Goal: Contribute content: Contribute content

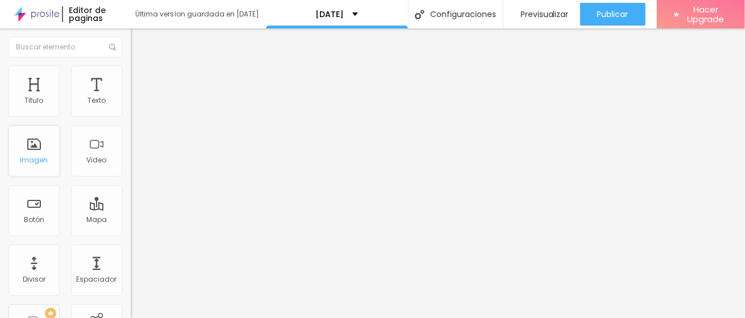
click at [39, 147] on div "Imagen" at bounding box center [34, 151] width 51 height 51
click at [141, 84] on span "Avanzado" at bounding box center [159, 85] width 36 height 10
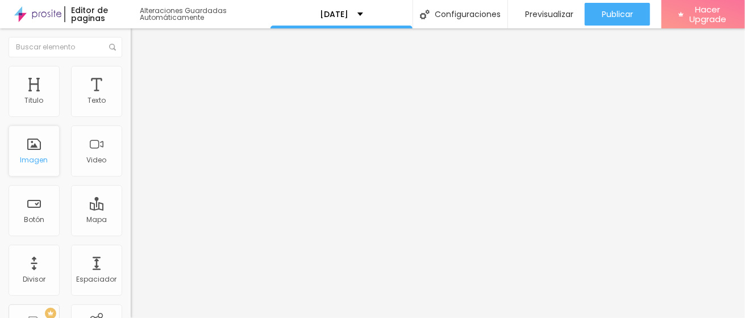
click at [34, 159] on div "Imagen" at bounding box center [34, 160] width 28 height 8
click at [131, 98] on span "Agregar image" at bounding box center [161, 93] width 60 height 10
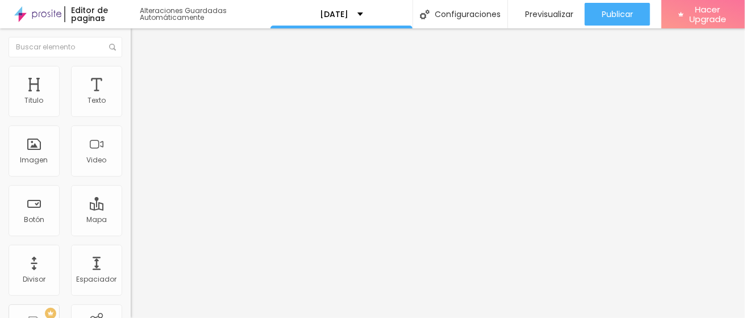
scroll to position [0, 0]
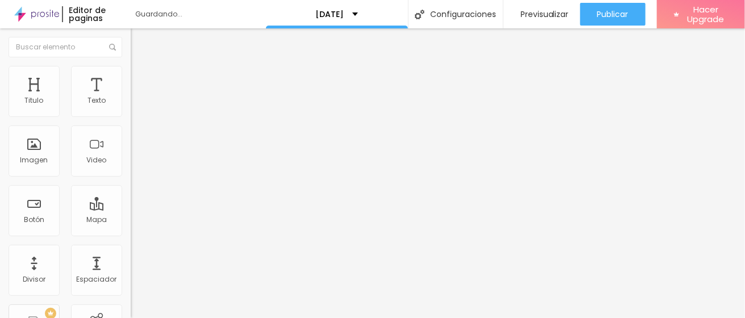
click at [131, 98] on span "Cambiar image" at bounding box center [163, 93] width 64 height 10
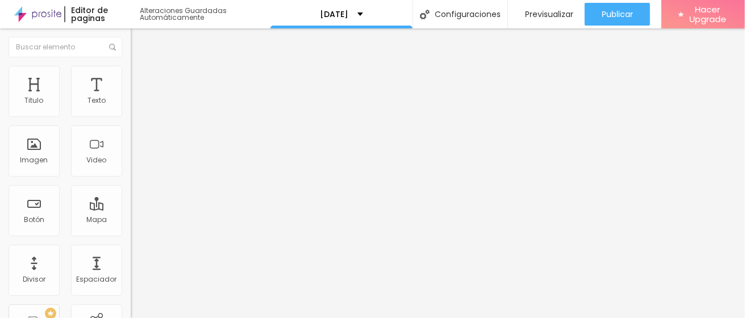
scroll to position [63, 0]
click at [131, 98] on span "Cambiar image" at bounding box center [163, 93] width 64 height 10
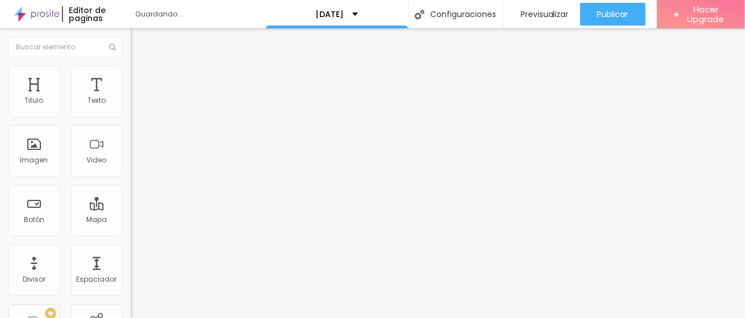
click at [131, 98] on span "Cambiar image" at bounding box center [163, 93] width 64 height 10
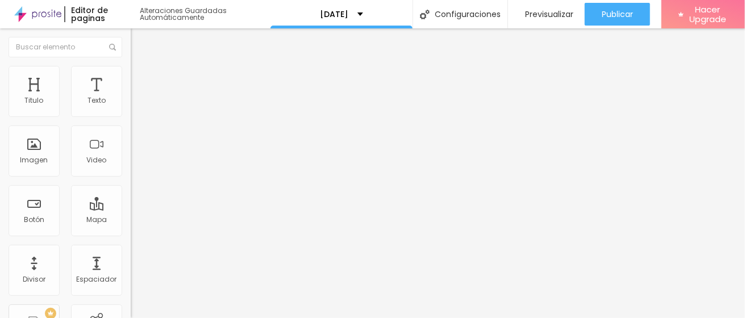
scroll to position [63, 0]
click at [131, 98] on span "Cambiar image" at bounding box center [163, 93] width 64 height 10
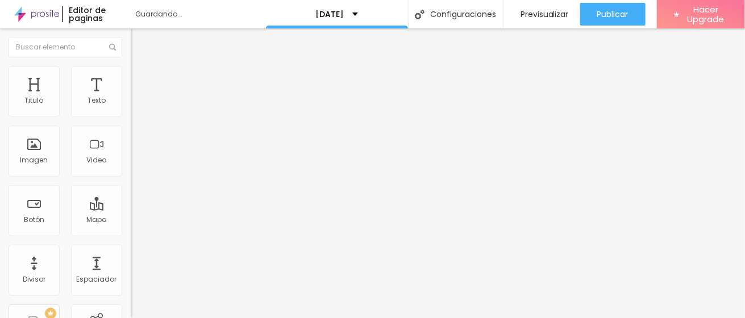
scroll to position [126, 0]
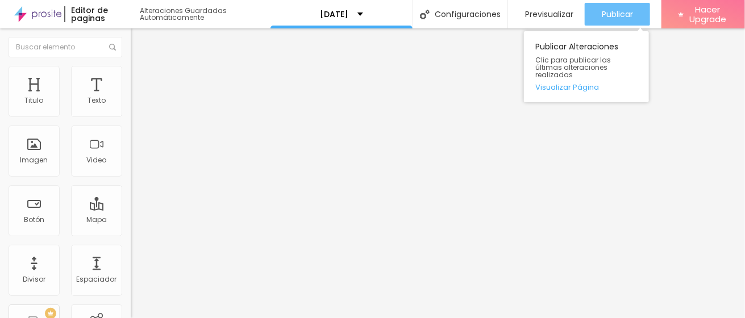
click at [611, 19] on span "Publicar" at bounding box center [617, 14] width 31 height 9
click at [612, 19] on div "Publicar" at bounding box center [617, 14] width 31 height 23
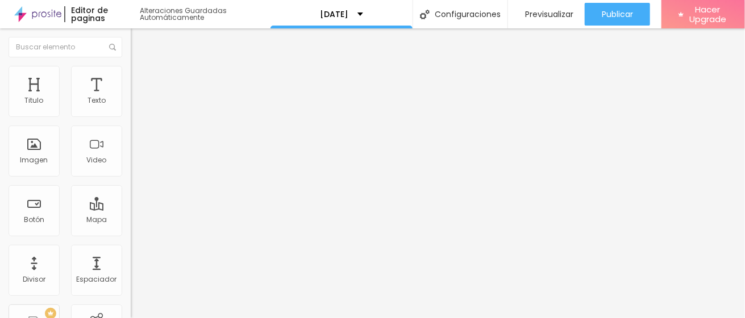
click at [131, 125] on span "Título 4" at bounding box center [146, 118] width 31 height 11
click at [131, 117] on span "Título 3" at bounding box center [147, 109] width 33 height 13
click at [131, 74] on li "Avanzado" at bounding box center [196, 71] width 131 height 11
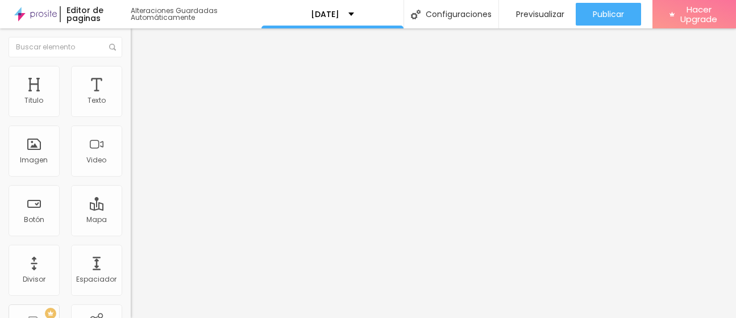
click at [131, 66] on li "Estilo" at bounding box center [196, 60] width 131 height 11
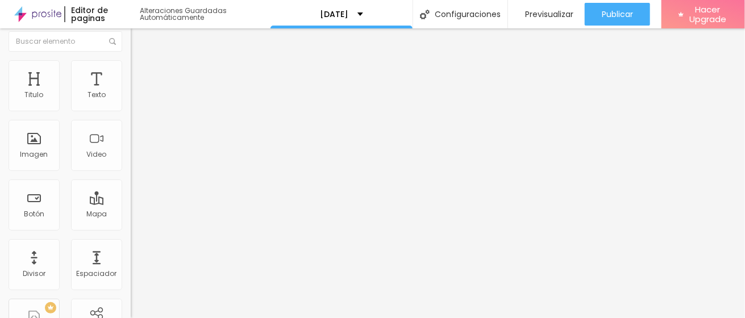
scroll to position [7, 0]
click at [131, 63] on img at bounding box center [136, 64] width 10 height 10
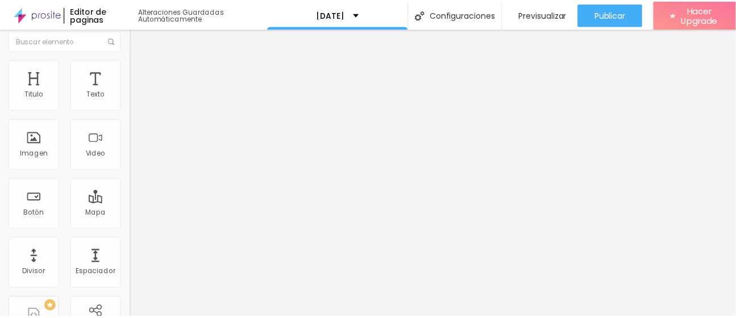
scroll to position [0, 0]
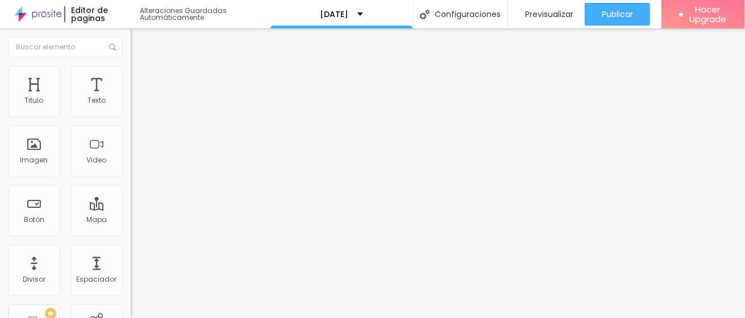
click at [131, 69] on img at bounding box center [136, 71] width 10 height 10
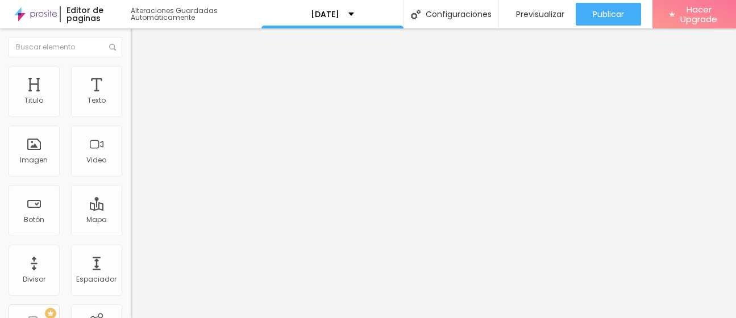
click at [131, 65] on img at bounding box center [136, 60] width 10 height 10
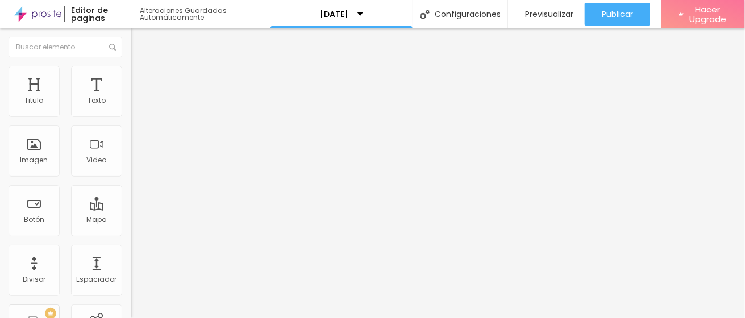
click at [131, 219] on input "16" at bounding box center [152, 225] width 43 height 12
type input "18"
type input "19"
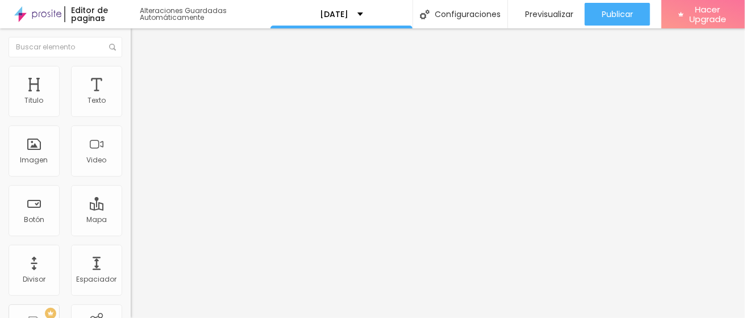
type input "21"
type input "22"
type input "23"
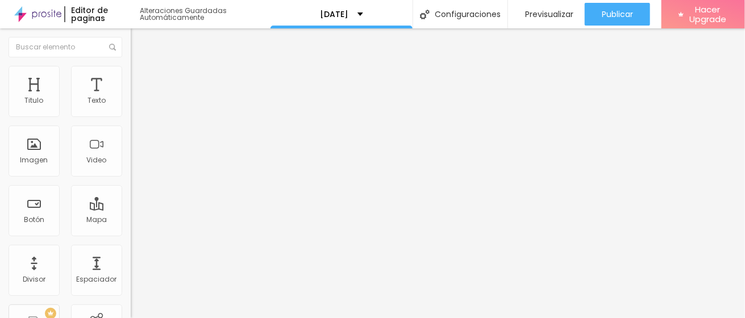
type input "23"
type input "24"
type input "23"
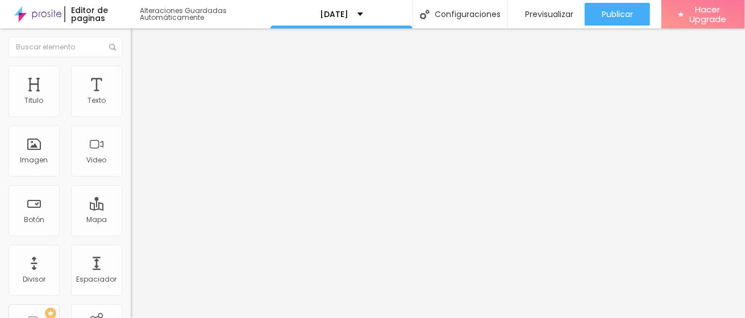
type input "22"
type input "21"
type input "20"
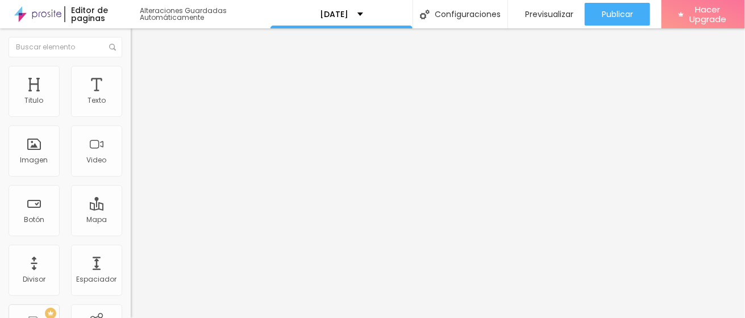
type input "20"
type input "19"
drag, startPoint x: 50, startPoint y: 113, endPoint x: 57, endPoint y: 112, distance: 6.8
click at [131, 209] on input "range" at bounding box center [167, 213] width 73 height 9
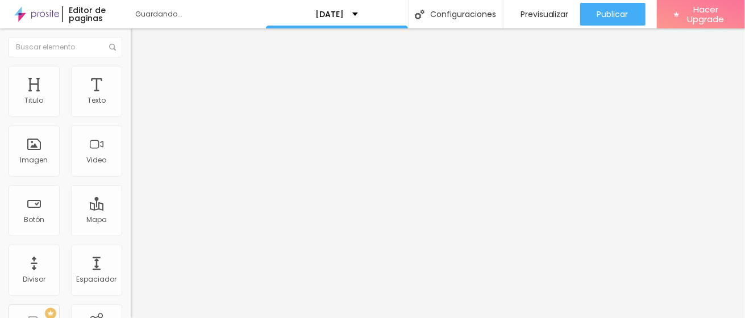
click at [131, 219] on input "19" at bounding box center [152, 225] width 43 height 12
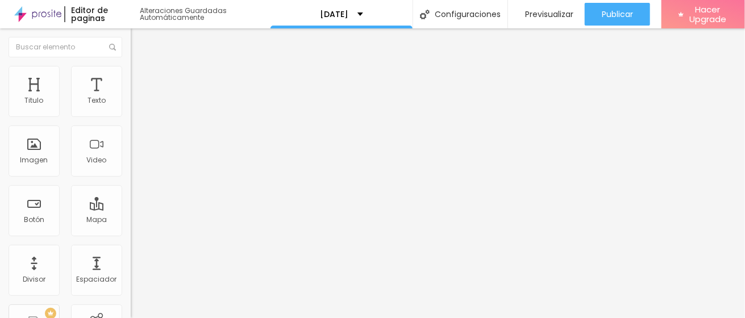
type input "32"
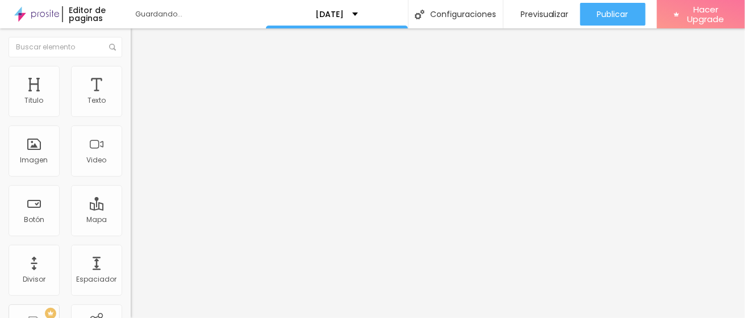
type input "8"
type input "3"
type input "20"
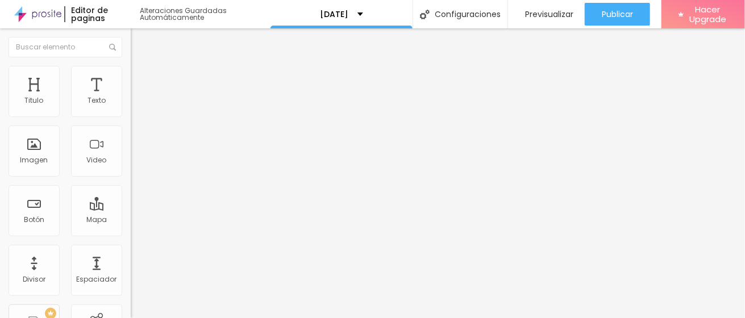
type input "8"
type input "1"
type input "16"
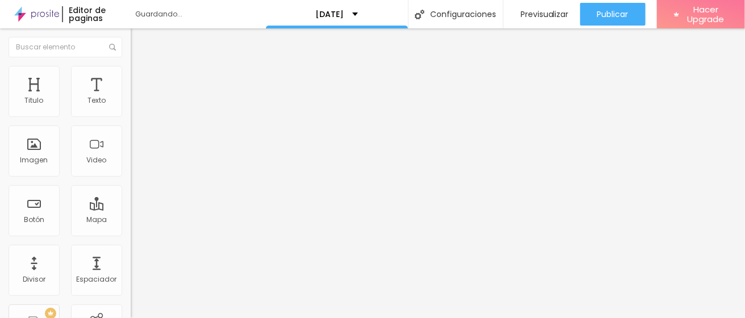
type input "16"
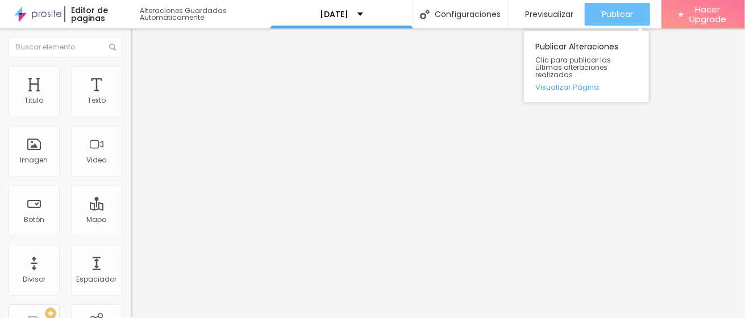
click at [609, 14] on span "Publicar" at bounding box center [617, 14] width 31 height 9
click at [634, 5] on button "Publicar" at bounding box center [617, 14] width 65 height 23
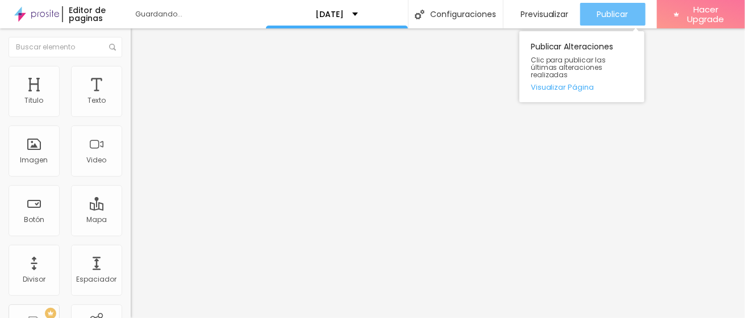
click at [597, 14] on span "Publicar" at bounding box center [612, 14] width 31 height 9
